Goal: Information Seeking & Learning: Learn about a topic

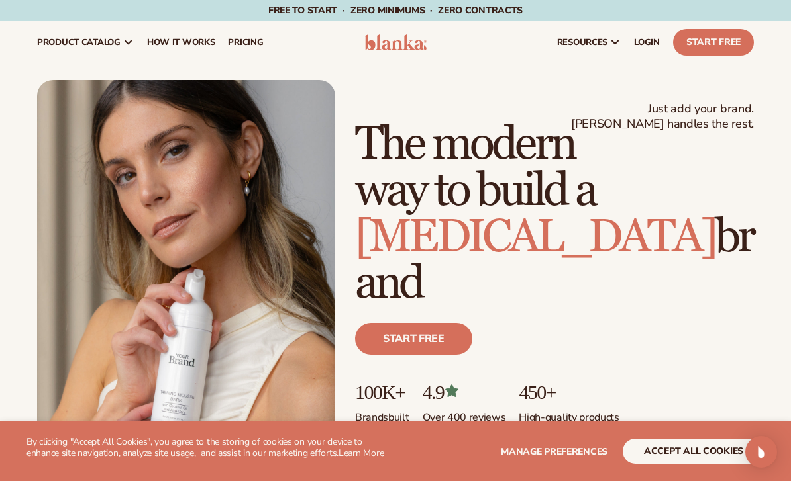
click at [700, 462] on button "accept all cookies" at bounding box center [694, 451] width 142 height 25
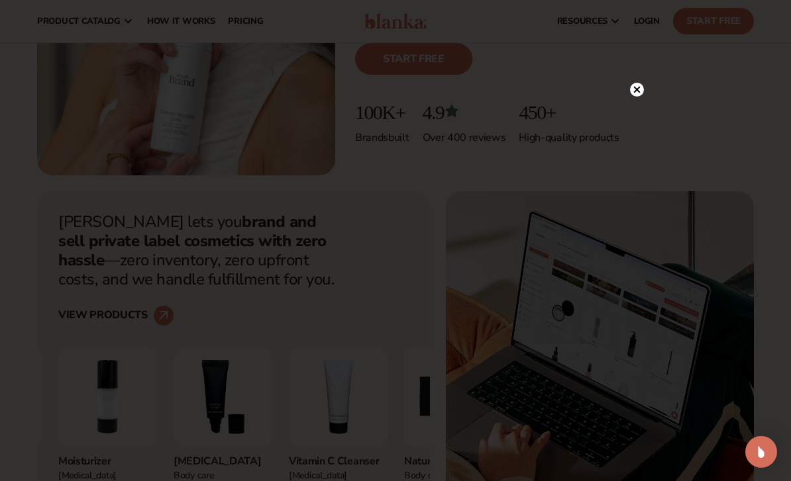
scroll to position [283, 0]
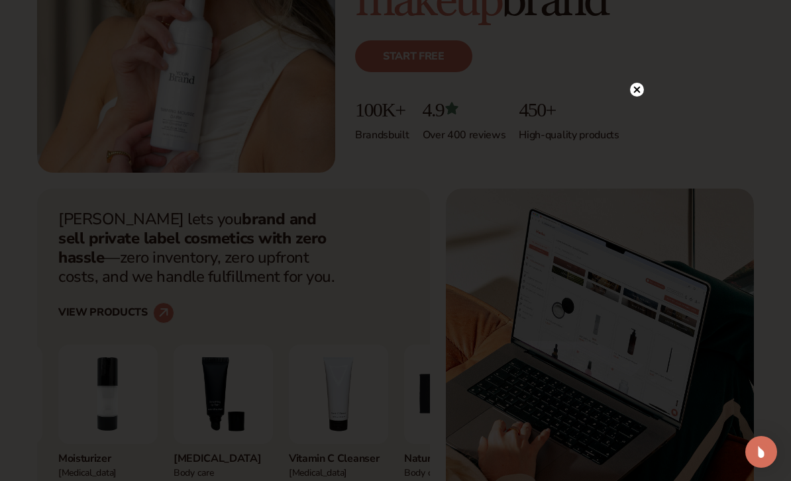
click at [631, 101] on div at bounding box center [637, 89] width 14 height 23
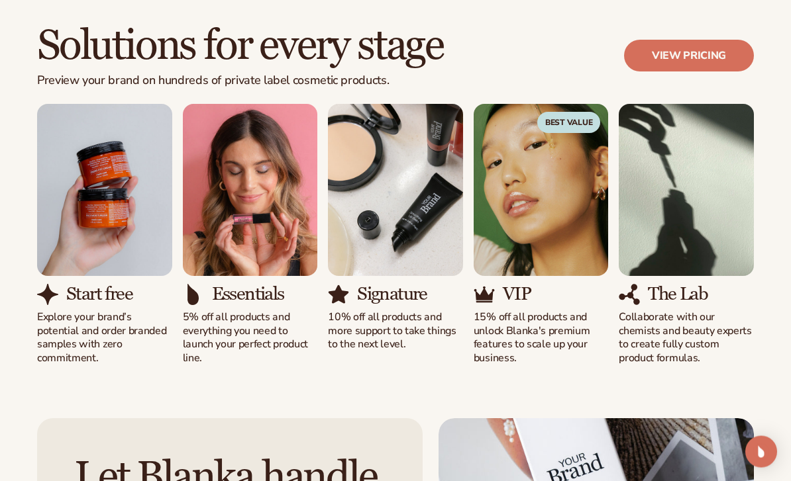
scroll to position [1076, 0]
click at [89, 226] on img "1 / 5" at bounding box center [104, 190] width 135 height 172
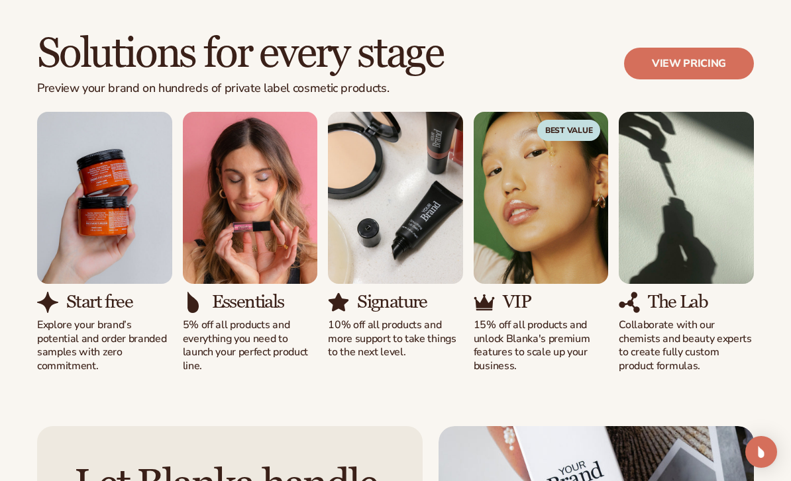
scroll to position [1063, 0]
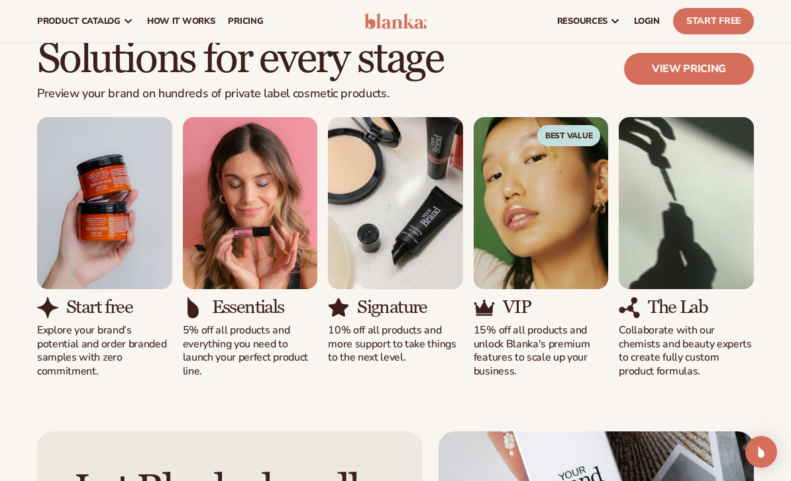
click at [740, 68] on link "View pricing" at bounding box center [689, 69] width 130 height 32
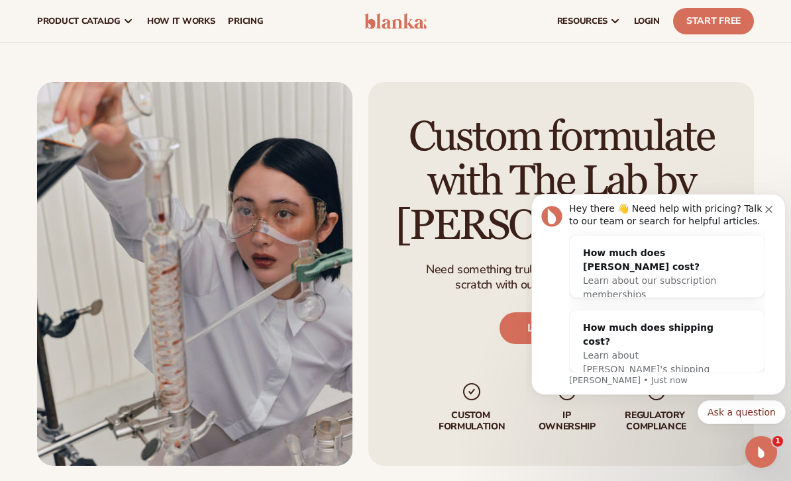
scroll to position [1365, 0]
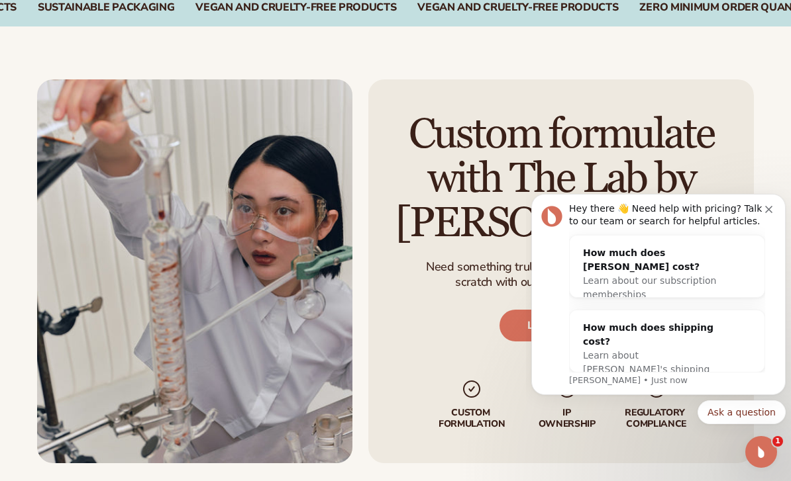
click at [764, 211] on div "Hey there 👋 Need help with pricing? Talk to our team or search for helpful arti…" at bounding box center [667, 216] width 196 height 26
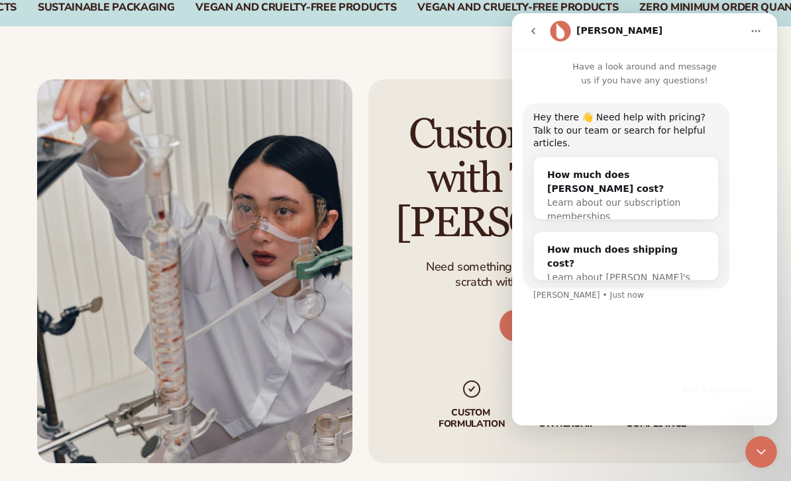
scroll to position [1309, 0]
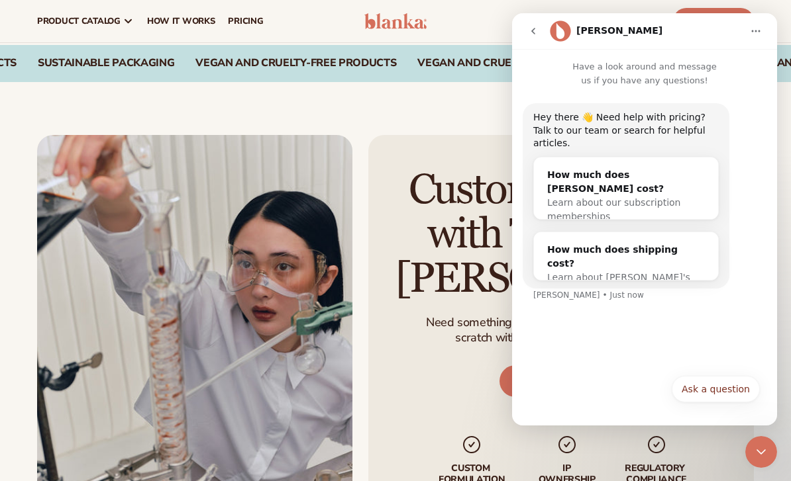
click at [46, 101] on div "Custom formulate with The Lab by Blanka Need something truly unique? Create pro…" at bounding box center [395, 300] width 791 height 437
click at [528, 37] on button "go back" at bounding box center [533, 31] width 25 height 25
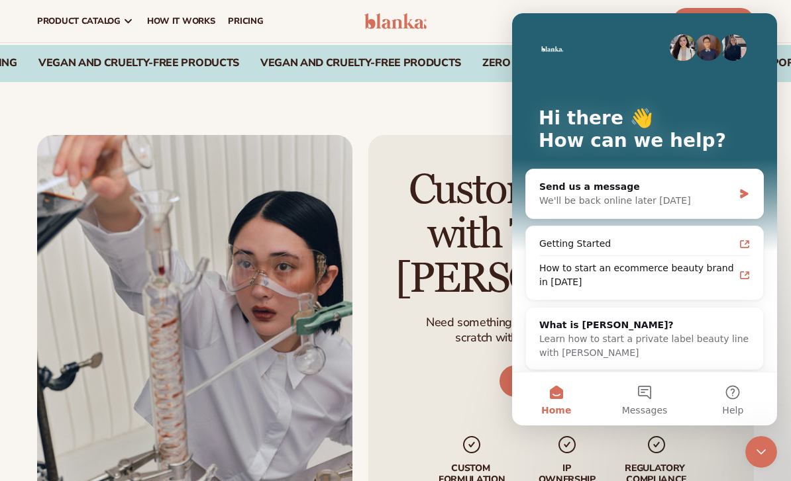
click at [66, 119] on div "Custom formulate with The Lab by Blanka Need something truly unique? Create pro…" at bounding box center [395, 300] width 791 height 437
click at [476, 103] on div "Custom formulate with The Lab by Blanka Need something truly unique? Create pro…" at bounding box center [395, 300] width 791 height 437
click at [465, 111] on div "Custom formulate with The Lab by Blanka Need something truly unique? Create pro…" at bounding box center [395, 300] width 791 height 437
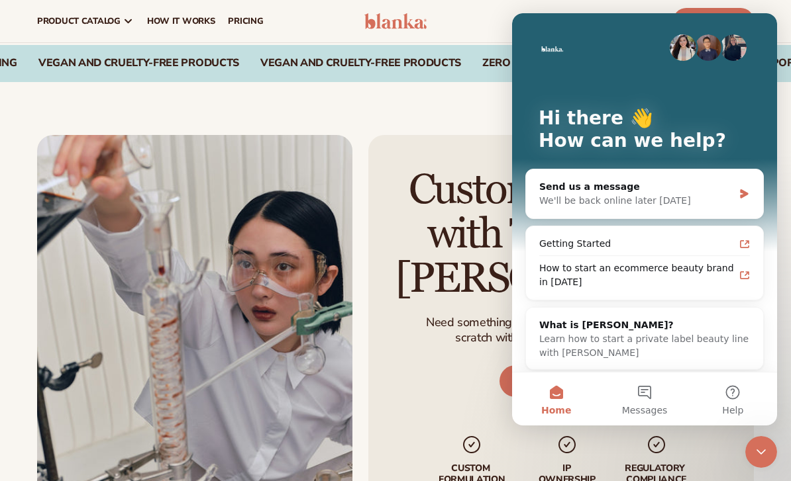
click at [466, 107] on div "Custom formulate with The Lab by Blanka Need something truly unique? Create pro…" at bounding box center [395, 300] width 791 height 437
click at [234, 26] on span "pricing" at bounding box center [245, 21] width 35 height 11
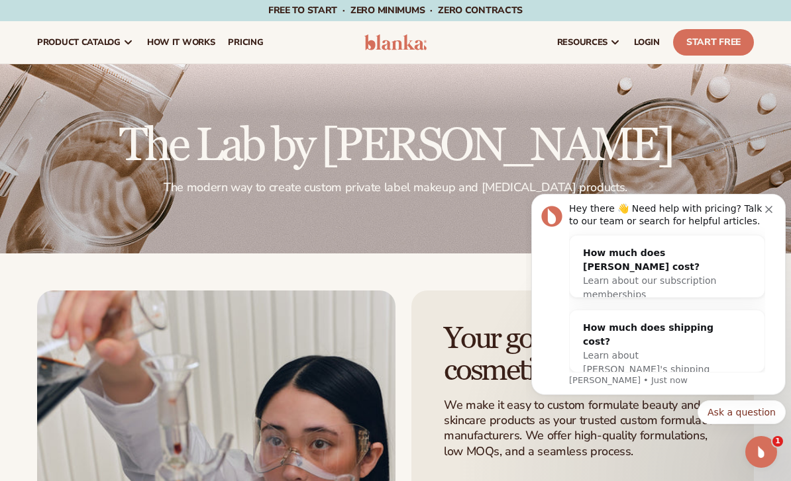
click at [771, 210] on icon "Dismiss notification" at bounding box center [768, 209] width 7 height 7
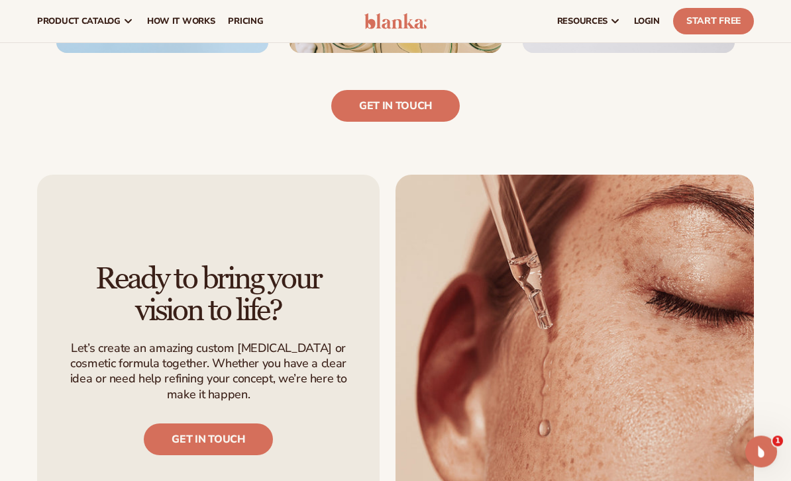
scroll to position [986, 0]
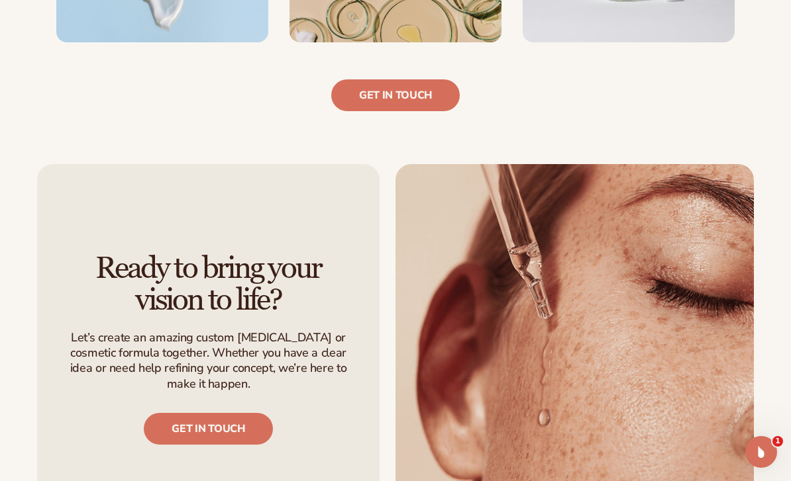
click at [246, 432] on link "Get in touch" at bounding box center [208, 429] width 128 height 32
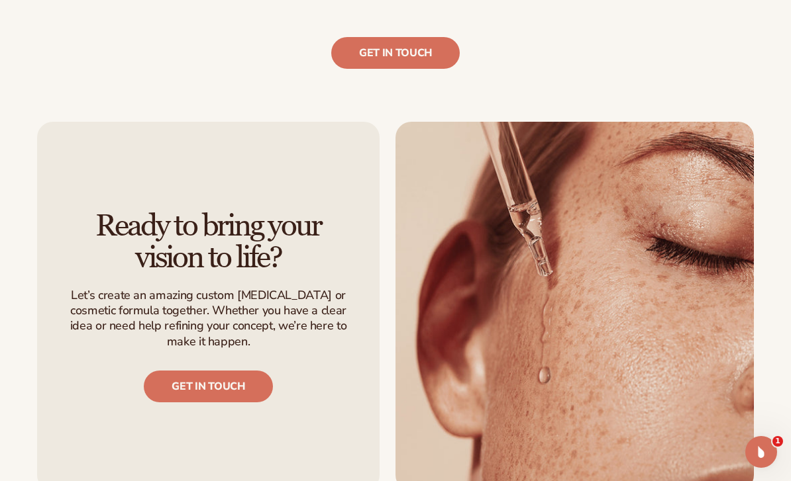
click at [247, 389] on link "Get in touch" at bounding box center [208, 387] width 128 height 32
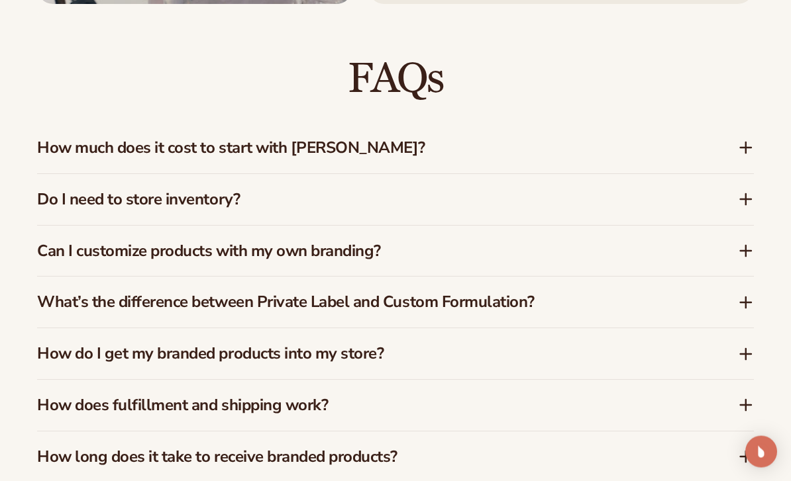
scroll to position [1825, 0]
click at [718, 164] on div "How much does it cost to start with Blanka?" at bounding box center [395, 148] width 717 height 51
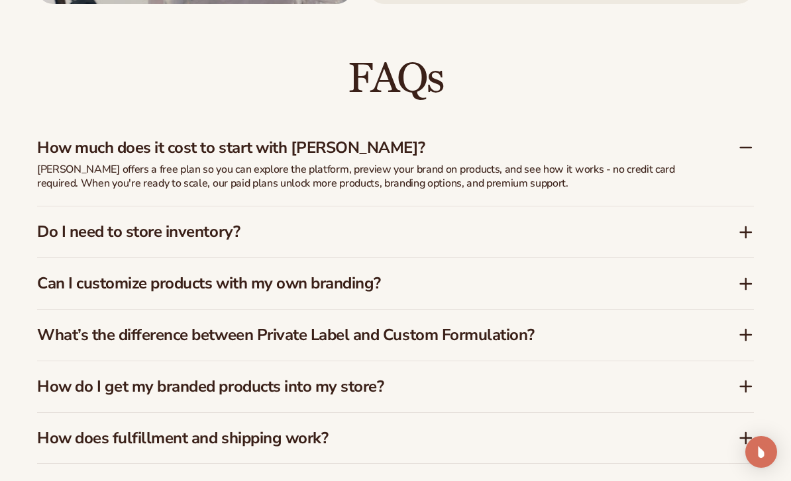
click at [744, 155] on div "How much does it cost to start with Blanka?" at bounding box center [395, 143] width 717 height 40
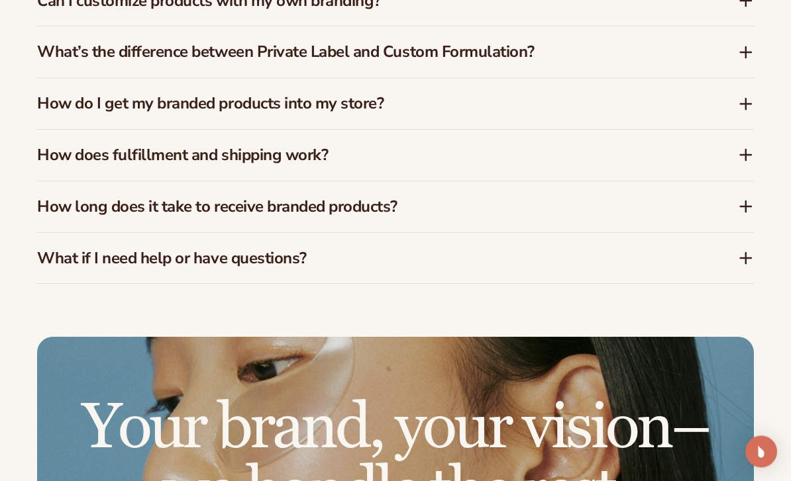
scroll to position [2075, 0]
click at [722, 97] on div "How do I get my branded products into my store?" at bounding box center [387, 103] width 701 height 19
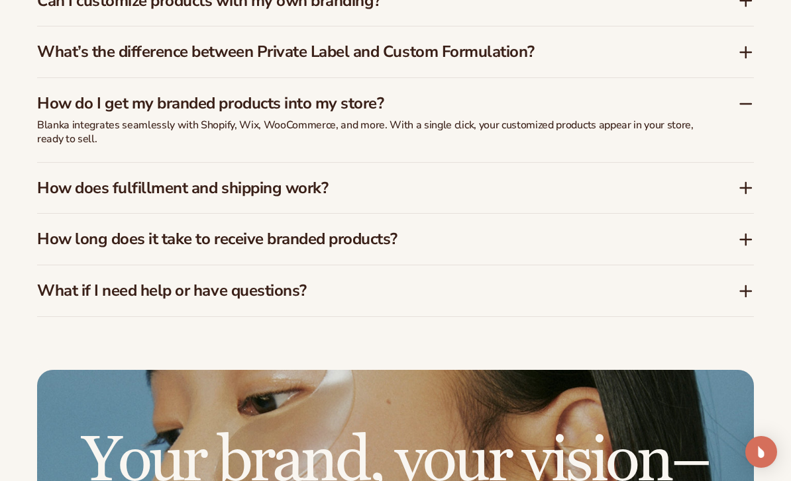
click at [738, 103] on icon at bounding box center [746, 104] width 16 height 16
